Goal: Task Accomplishment & Management: Manage account settings

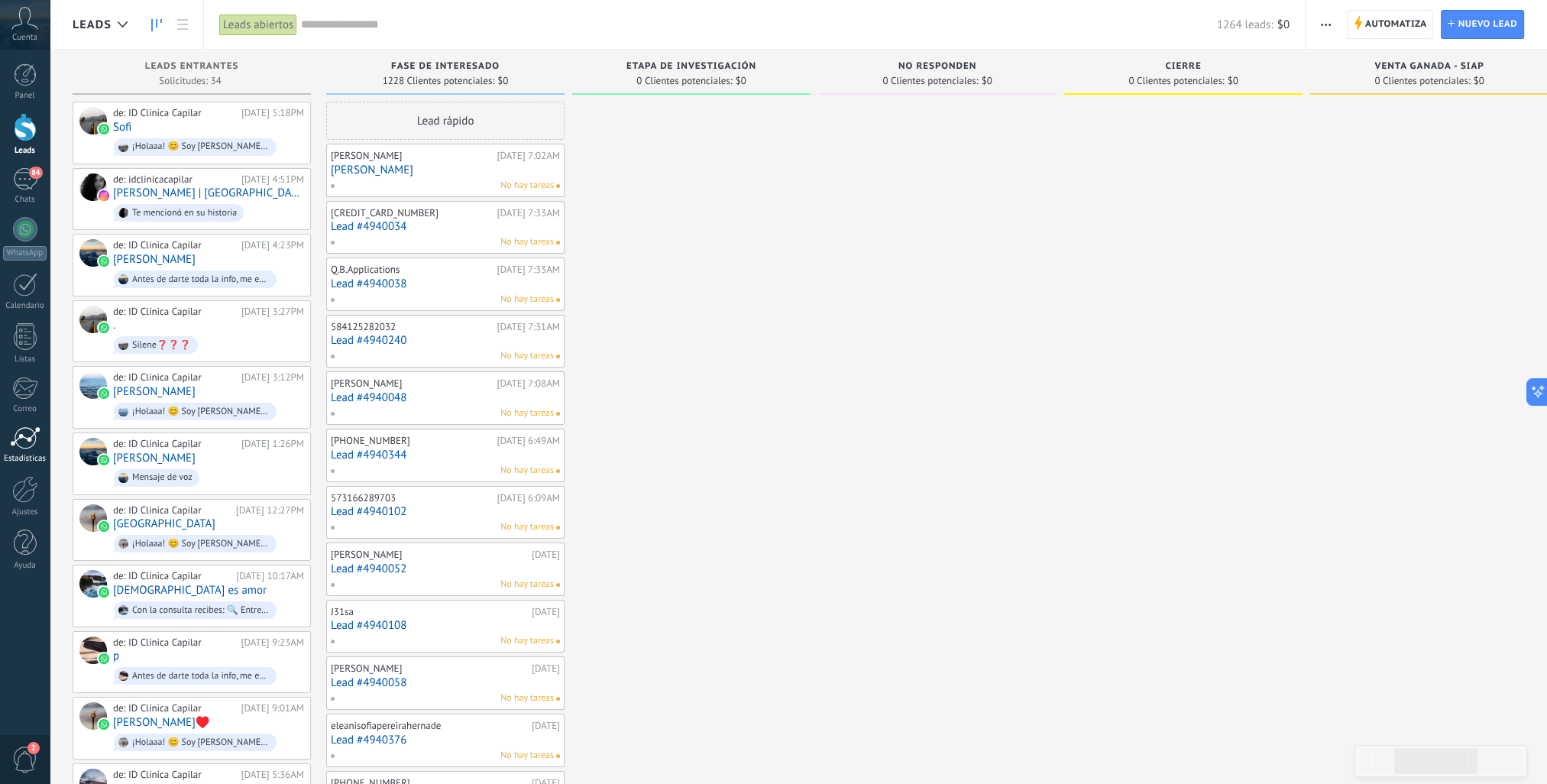
scroll to position [22, 0]
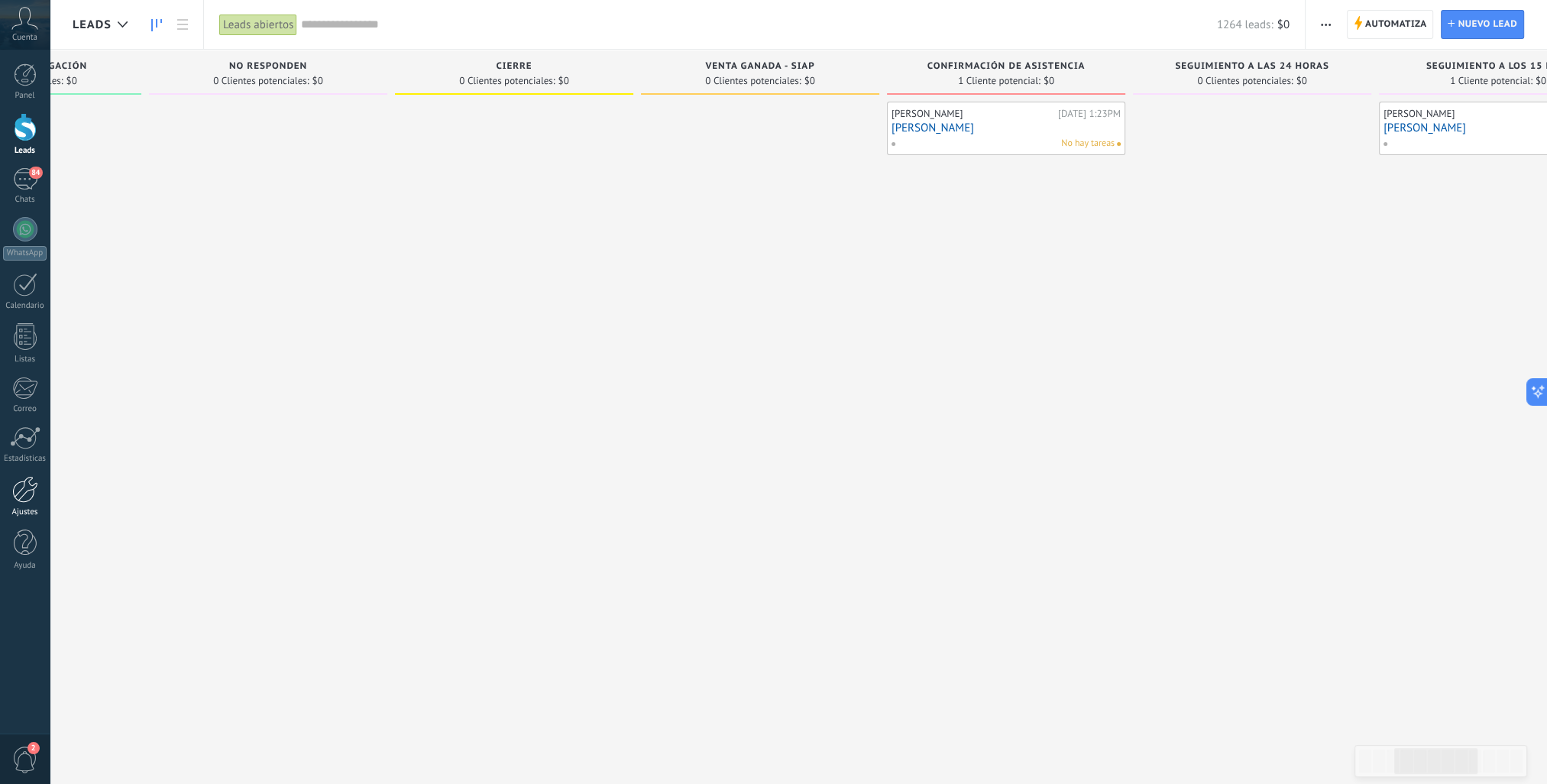
click at [26, 490] on div at bounding box center [26, 489] width 26 height 26
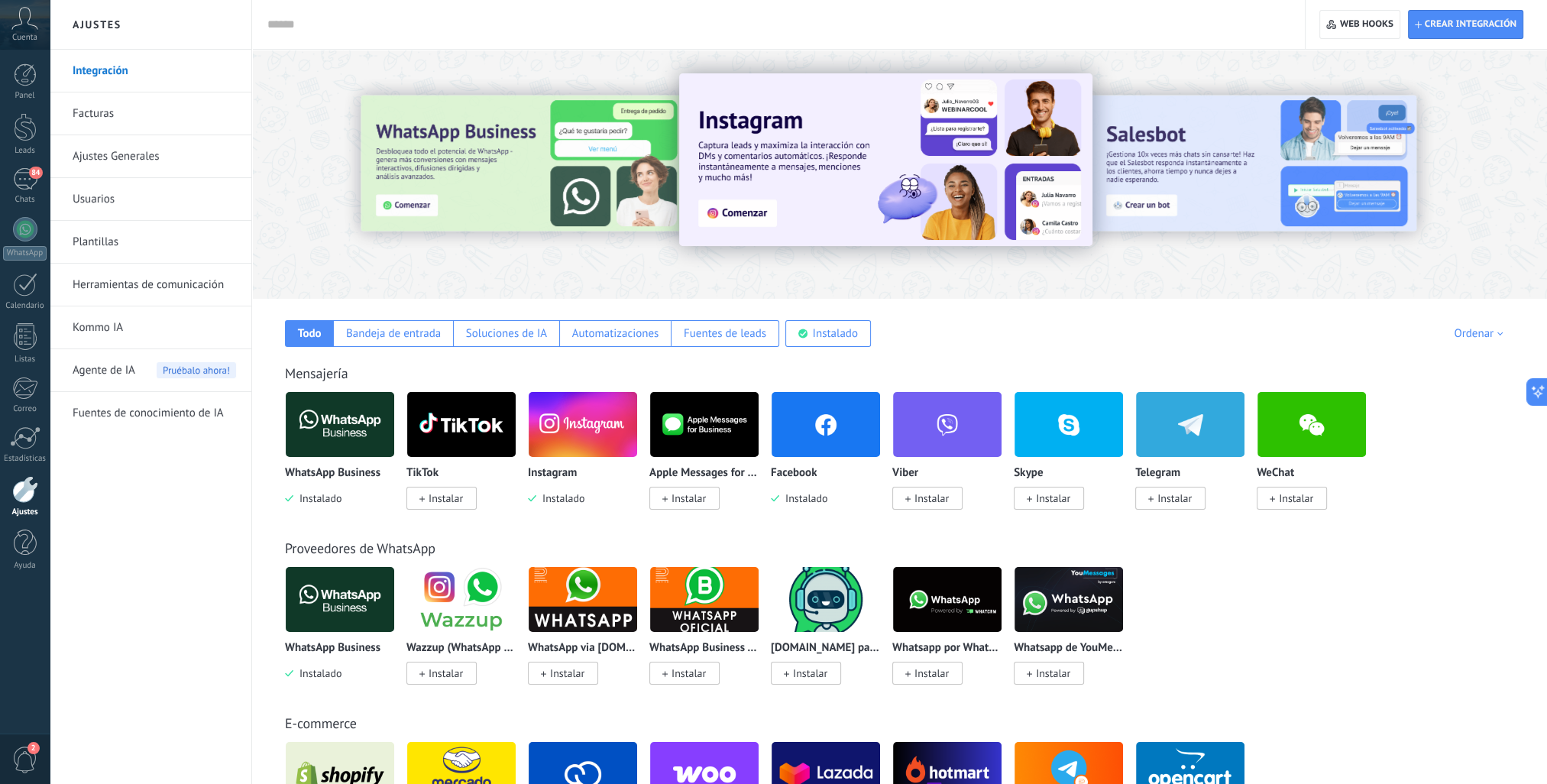
click at [91, 192] on link "Usuarios" at bounding box center [154, 199] width 164 height 43
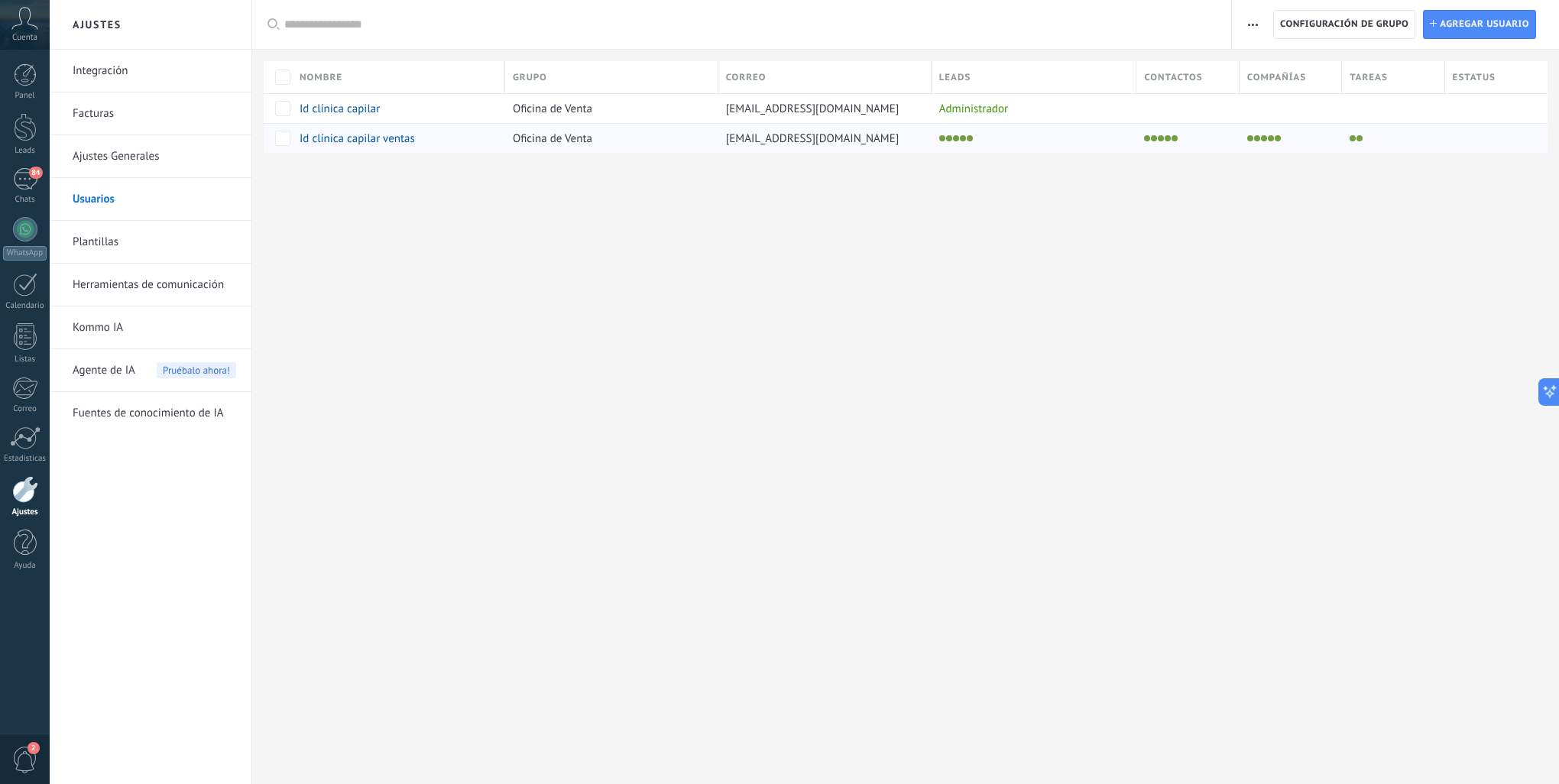
click at [1026, 144] on div at bounding box center [1030, 138] width 198 height 21
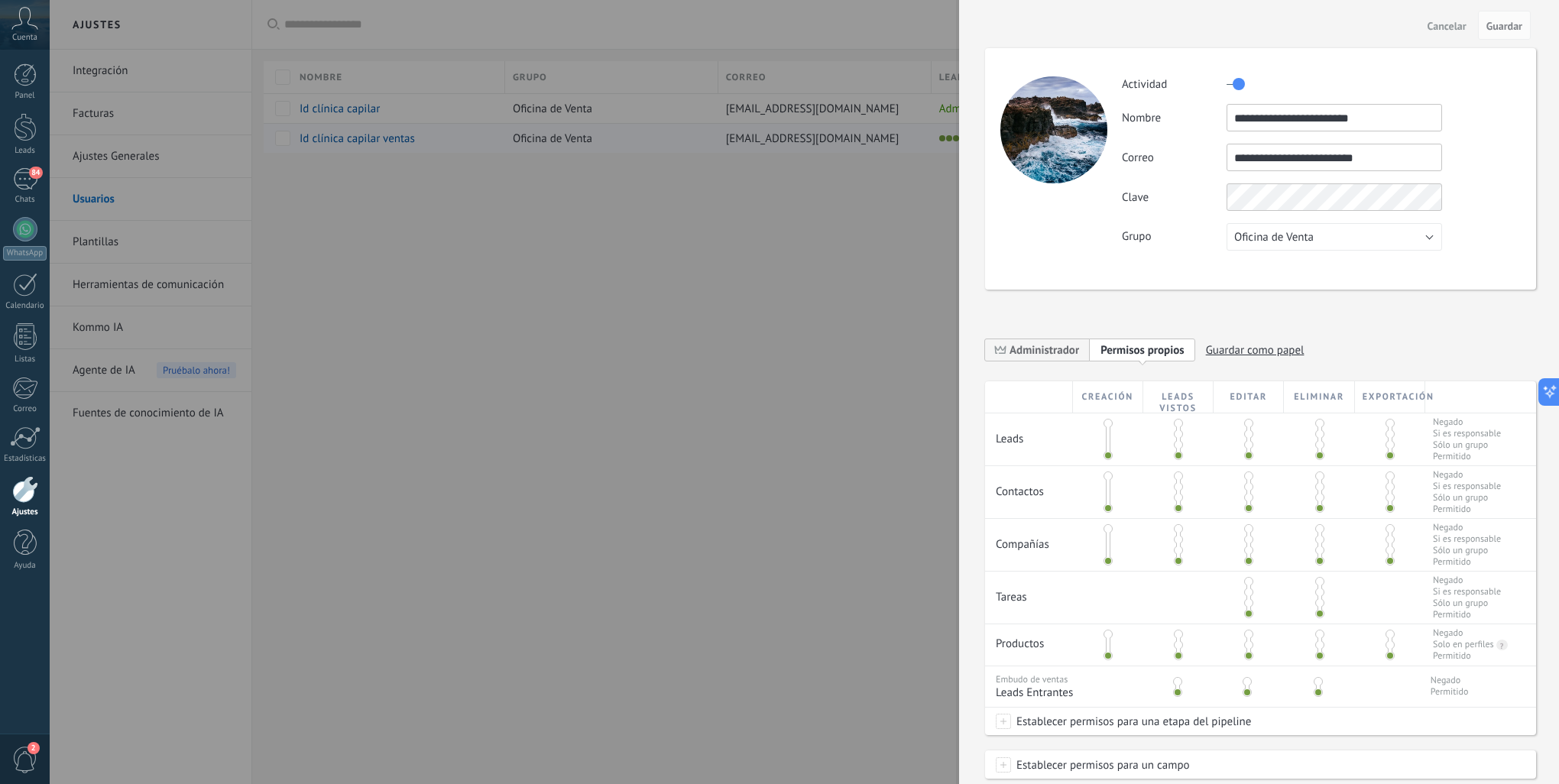
click at [1026, 144] on div at bounding box center [1054, 130] width 107 height 107
click at [695, 355] on div at bounding box center [779, 392] width 1559 height 784
